Goal: Check status

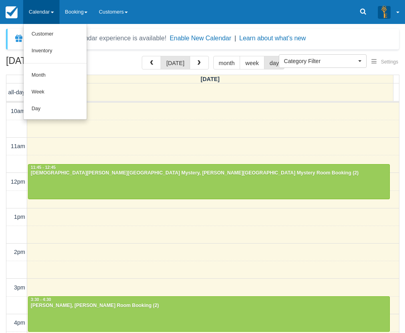
select select
click at [42, 106] on link "Day" at bounding box center [55, 109] width 63 height 17
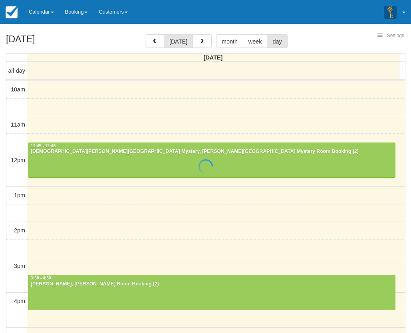
select select
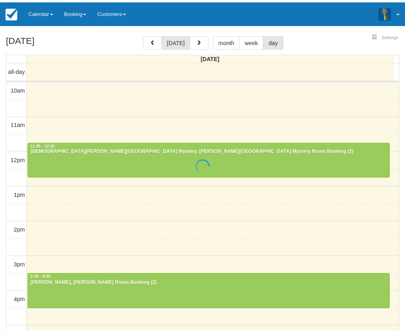
scroll to position [26, 0]
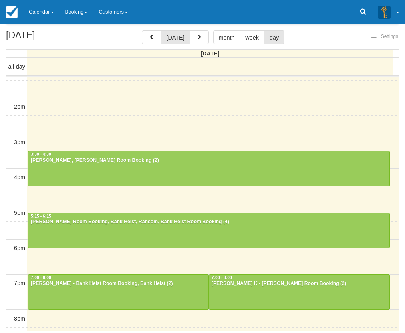
select select
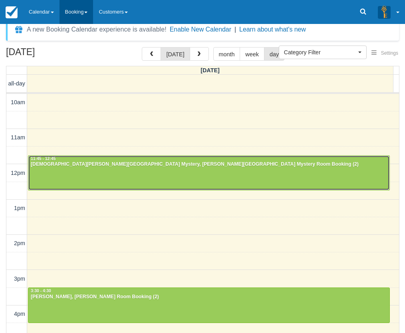
scroll to position [0, 0]
